Goal: Navigation & Orientation: Find specific page/section

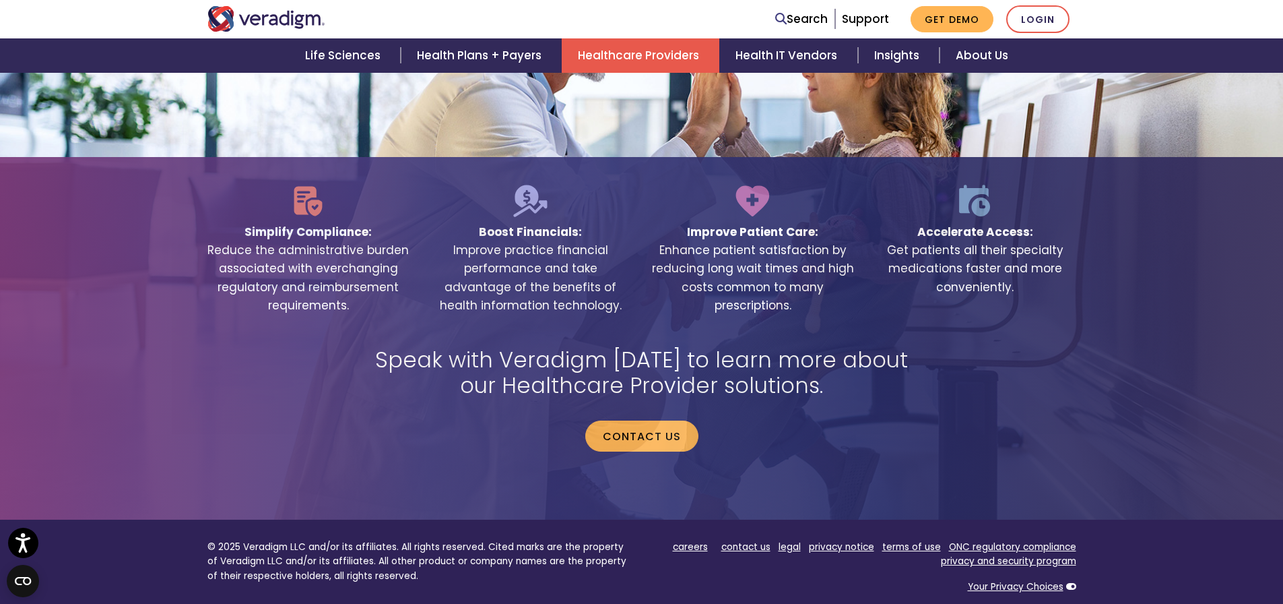
scroll to position [2836, 0]
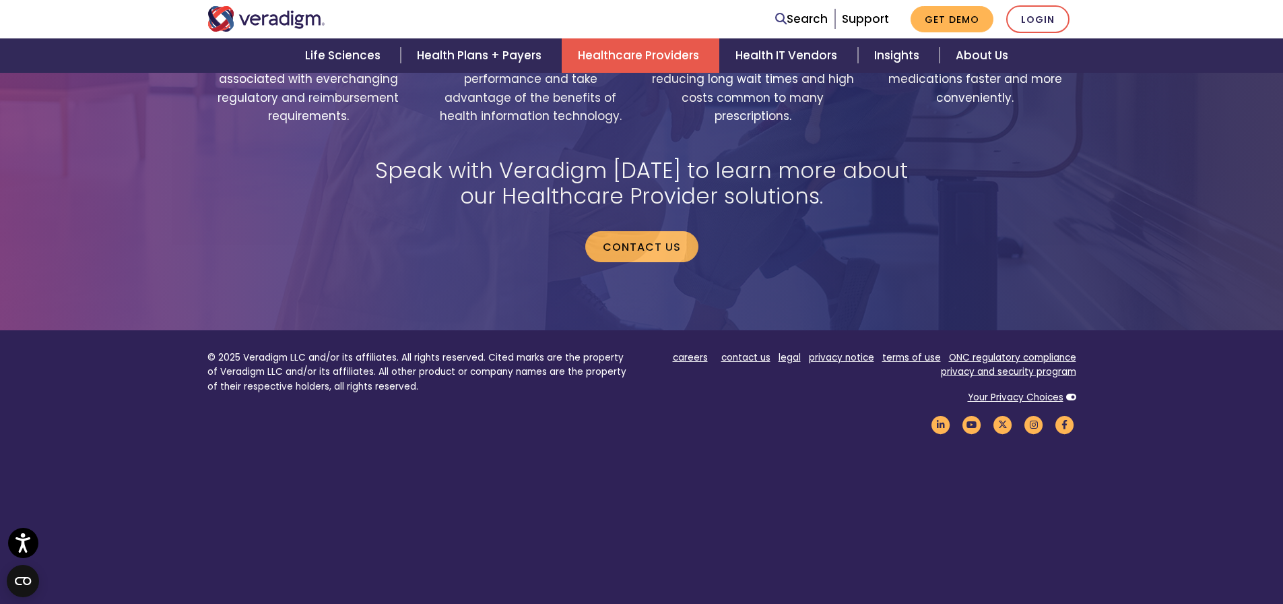
click at [1068, 393] on icon at bounding box center [1071, 397] width 10 height 9
click at [1074, 393] on icon at bounding box center [1071, 397] width 10 height 9
click at [1072, 393] on icon at bounding box center [1071, 397] width 10 height 9
click at [1038, 391] on link "Your Privacy Choices" at bounding box center [1016, 397] width 96 height 13
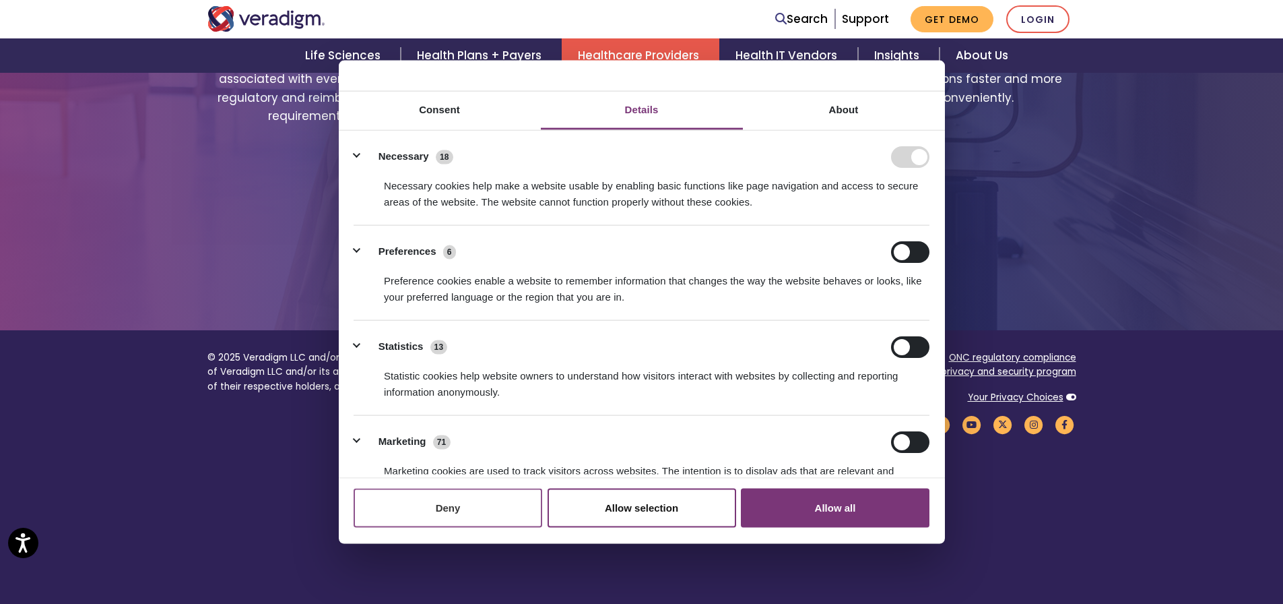
click at [455, 516] on button "Deny" at bounding box center [448, 507] width 189 height 39
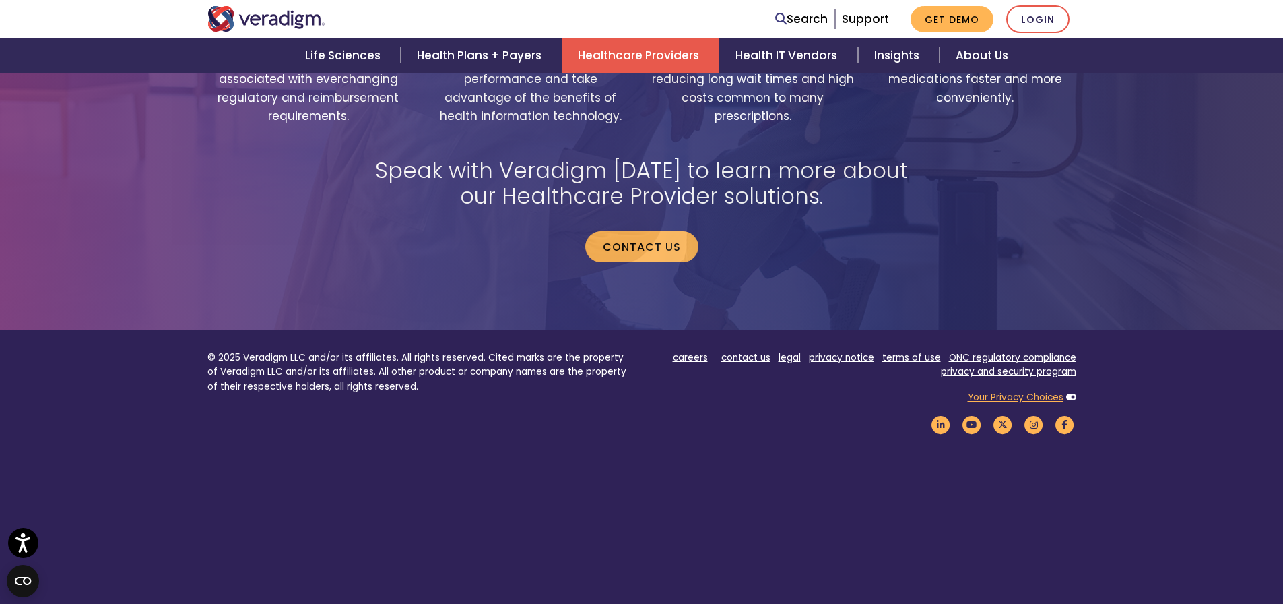
click at [1003, 391] on link "Your Privacy Choices" at bounding box center [1016, 397] width 96 height 13
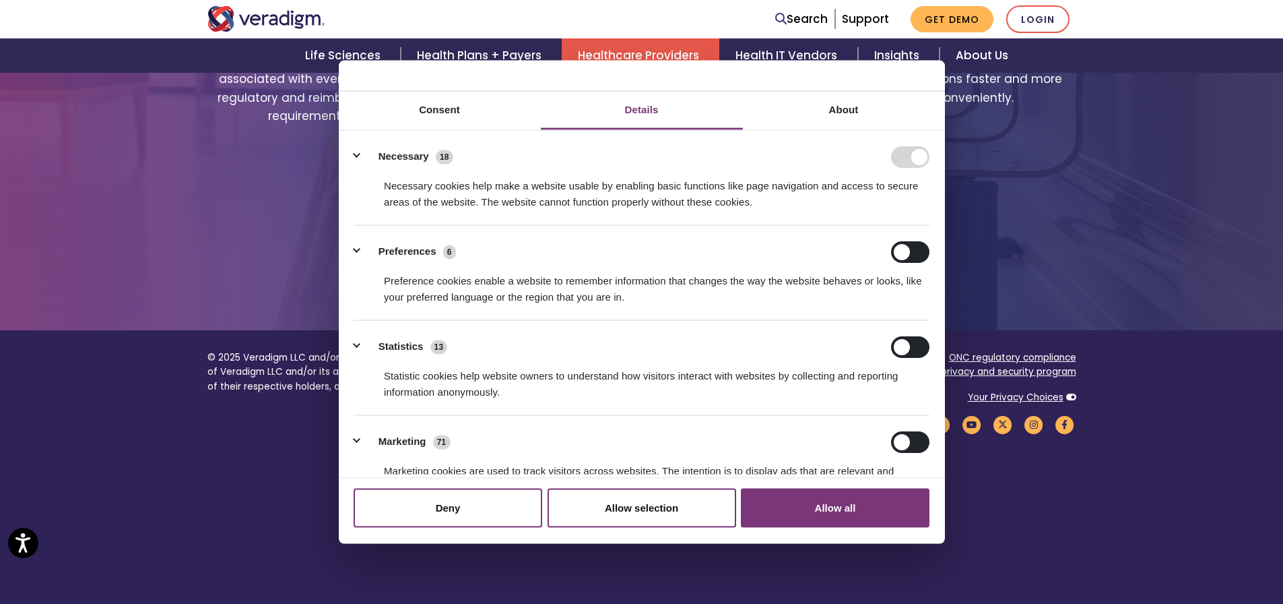
click at [251, 250] on div "Speak with Veradigm [DATE] to learn more about our Healthcare Provider solution…" at bounding box center [641, 215] width 889 height 180
click at [465, 506] on button "Deny" at bounding box center [448, 507] width 189 height 39
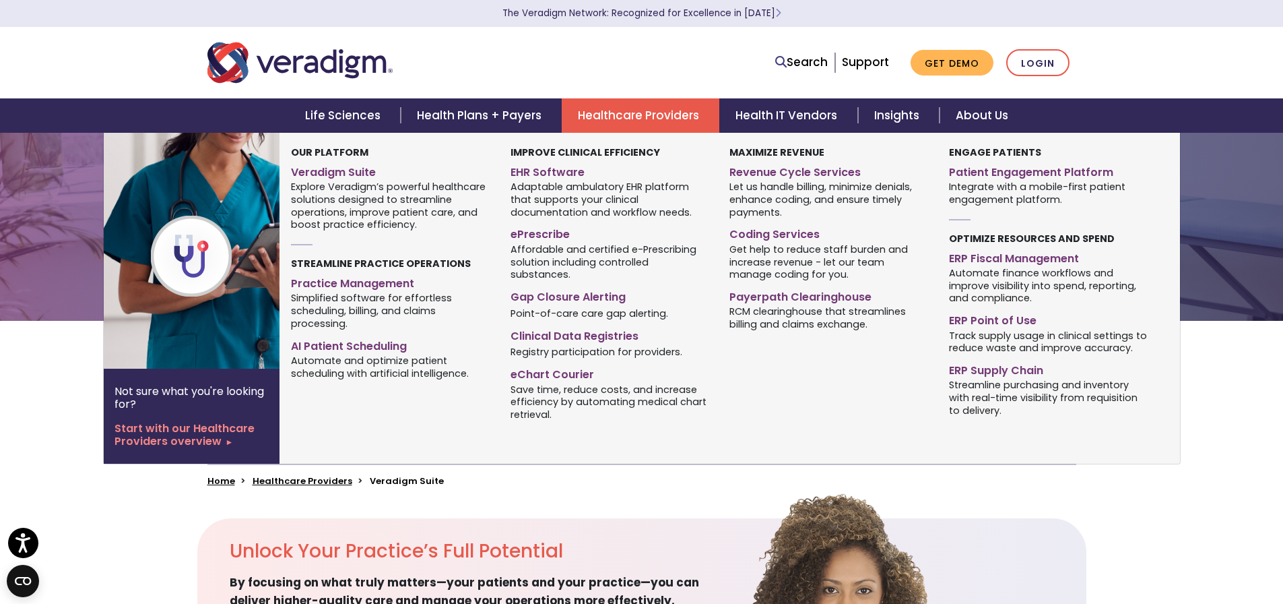
scroll to position [67, 0]
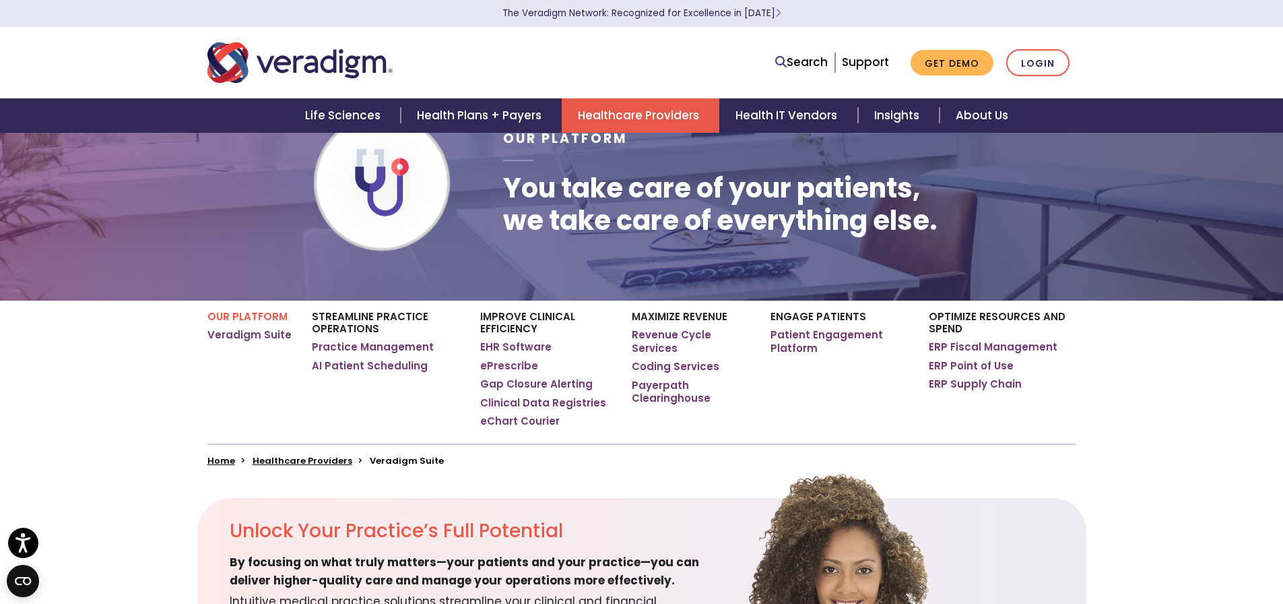
click at [309, 54] on img "Veradigm logo" at bounding box center [299, 62] width 185 height 44
